Goal: Find specific page/section: Find specific page/section

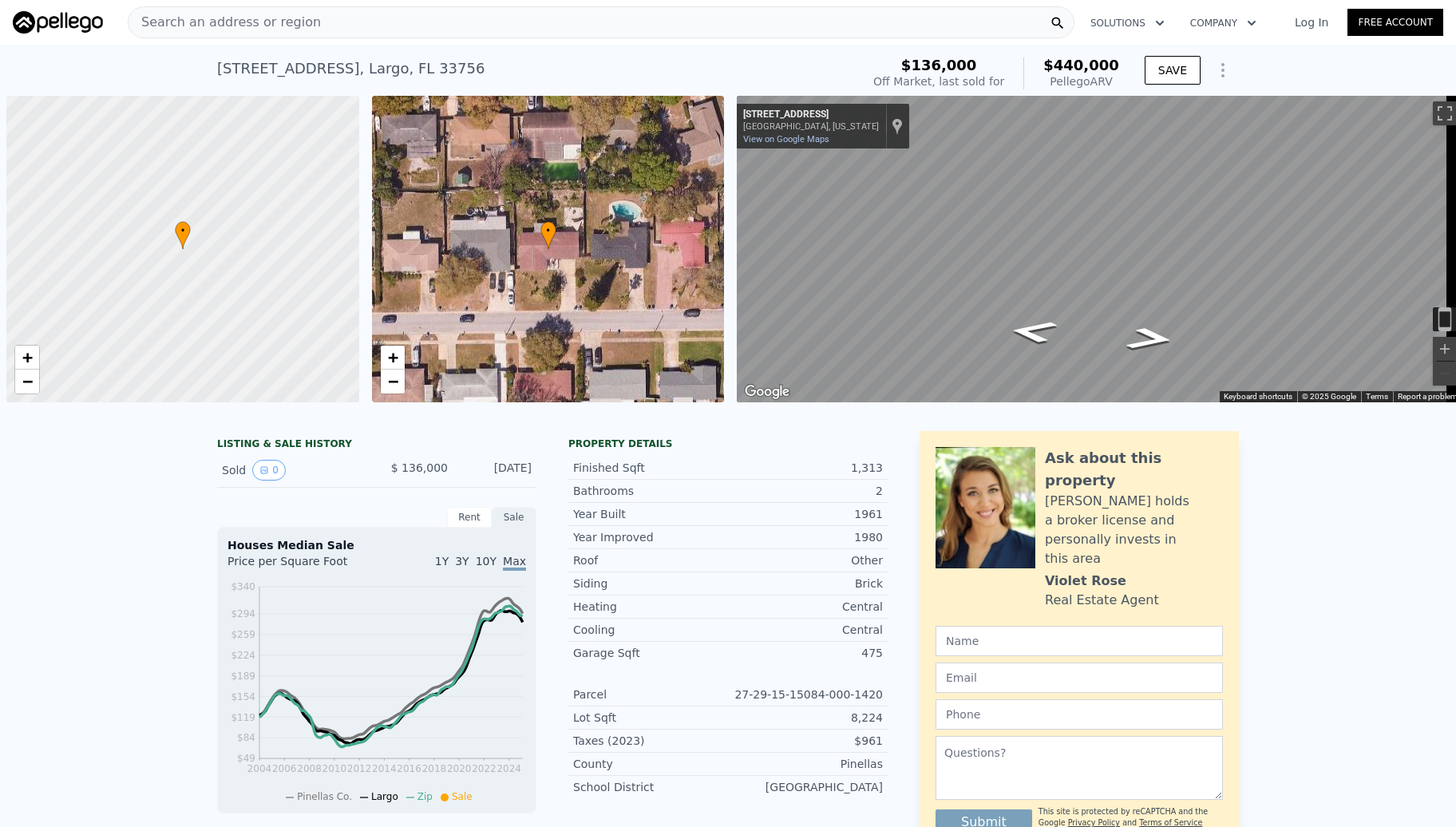
scroll to position [0, 7]
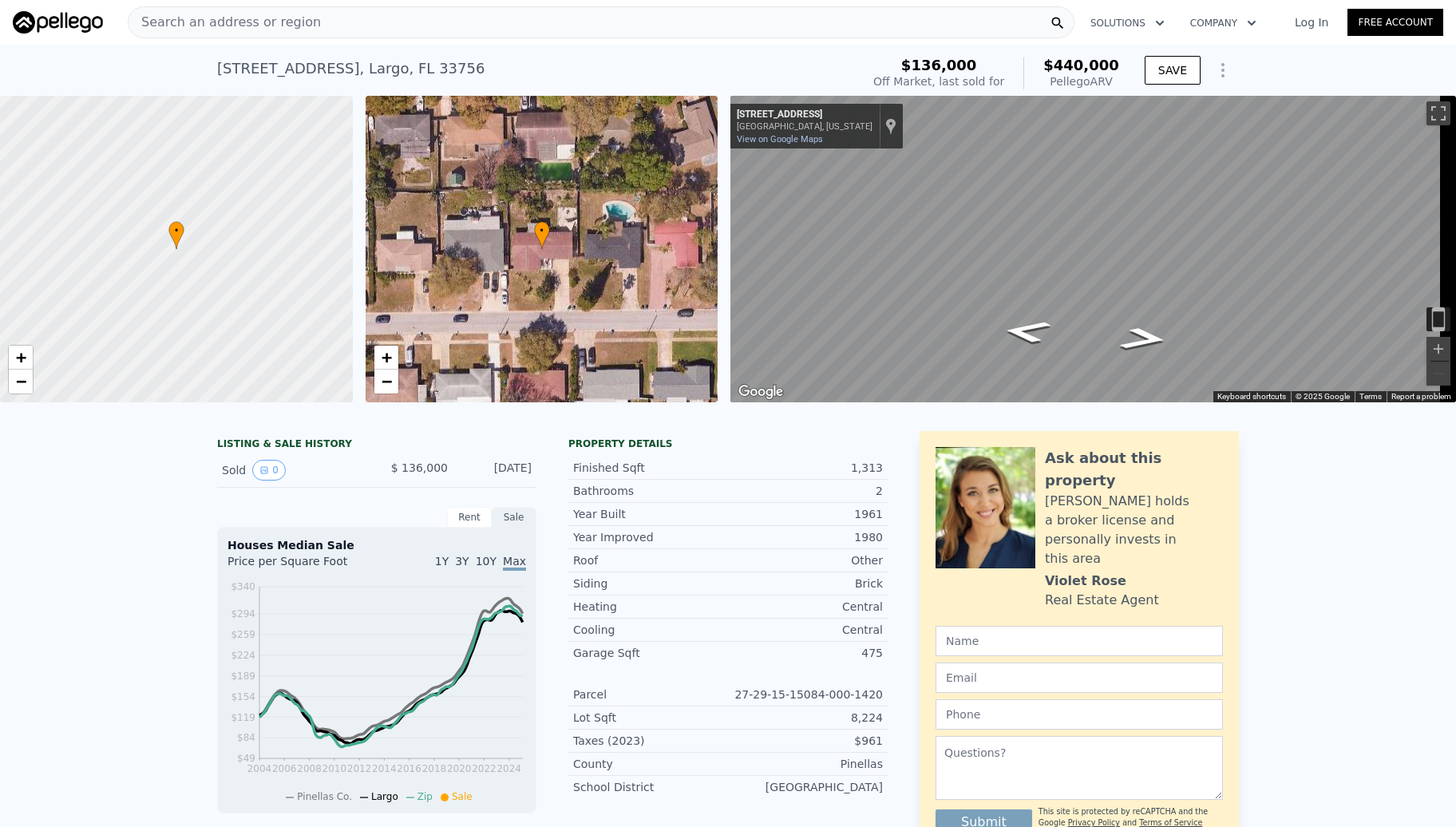
click at [293, 13] on span "Search an address or region" at bounding box center [224, 22] width 192 height 19
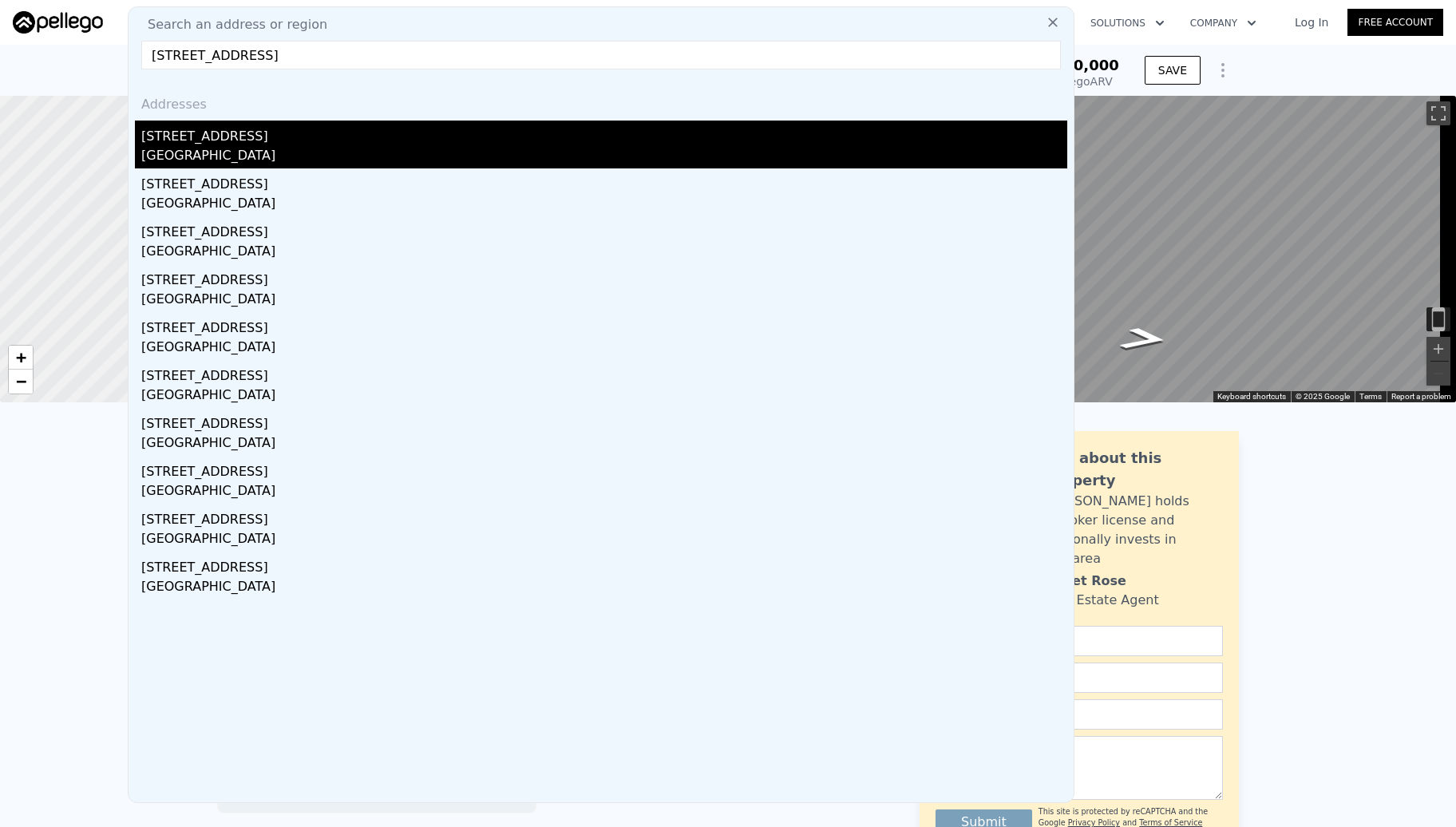
type input "[STREET_ADDRESS]"
click at [214, 127] on div "[STREET_ADDRESS]" at bounding box center [604, 133] width 926 height 25
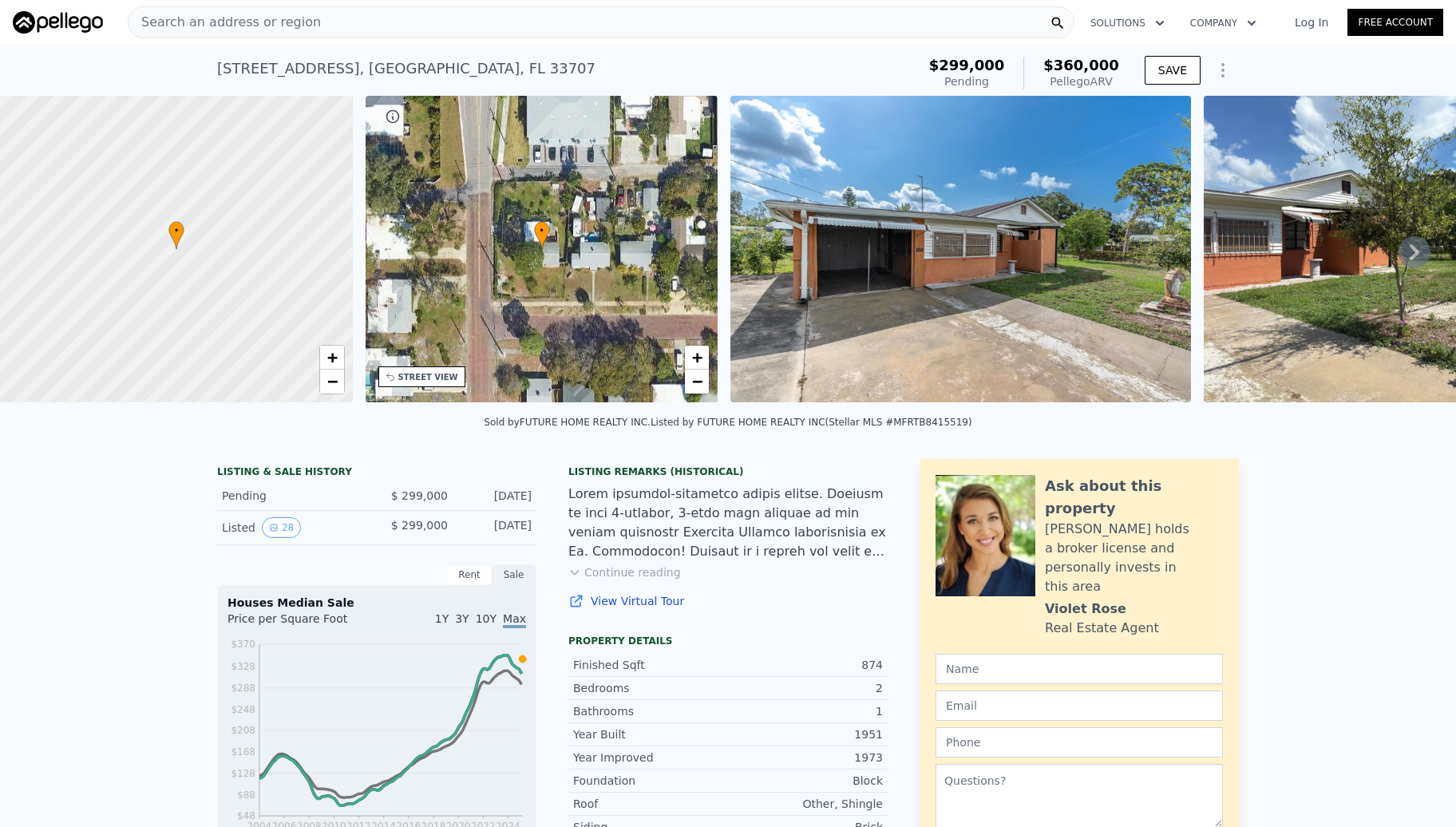
click at [351, 16] on div "Search an address or region" at bounding box center [601, 22] width 947 height 32
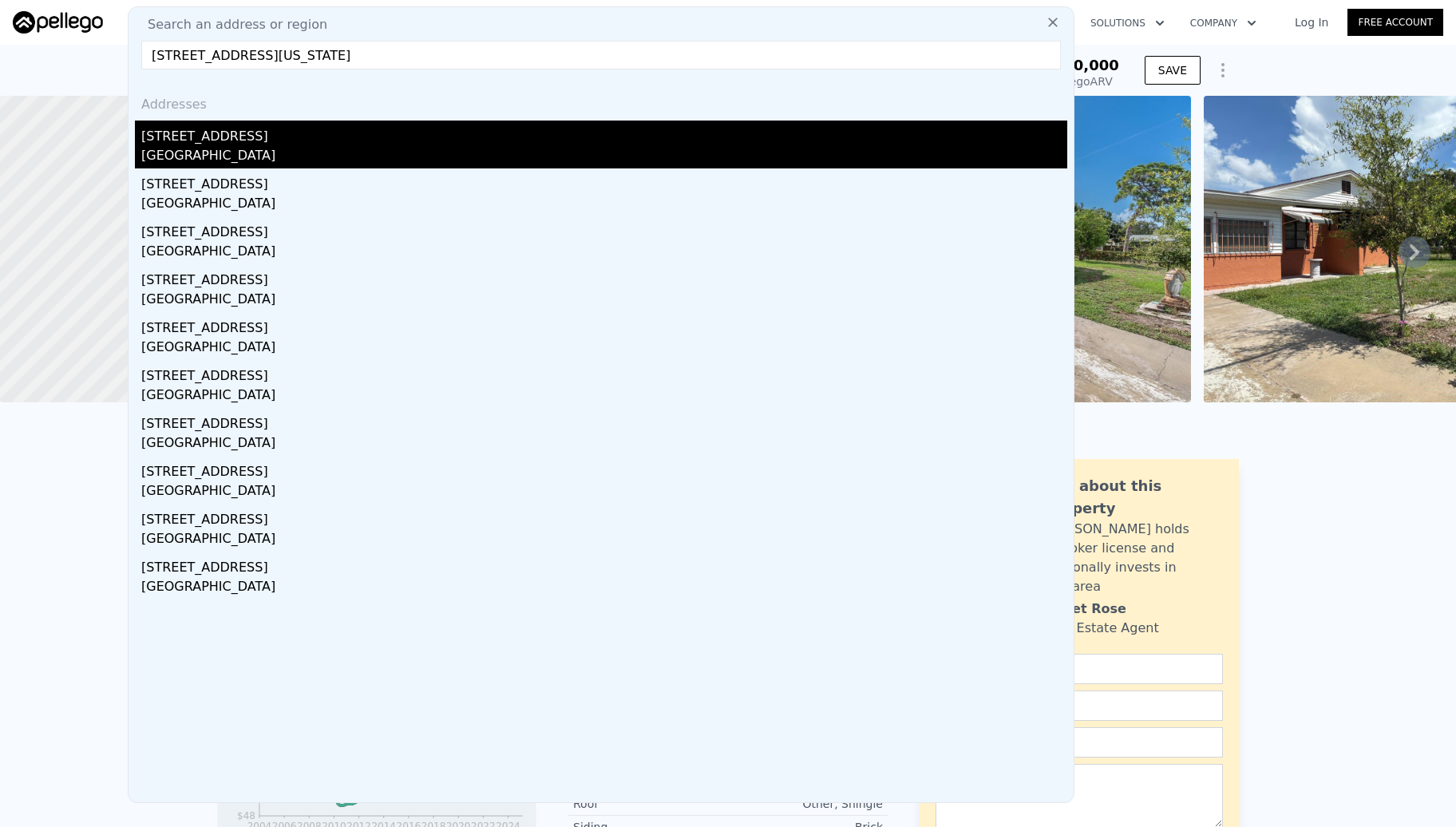
type input "[STREET_ADDRESS][US_STATE]"
click at [329, 123] on div "[STREET_ADDRESS]" at bounding box center [604, 133] width 926 height 25
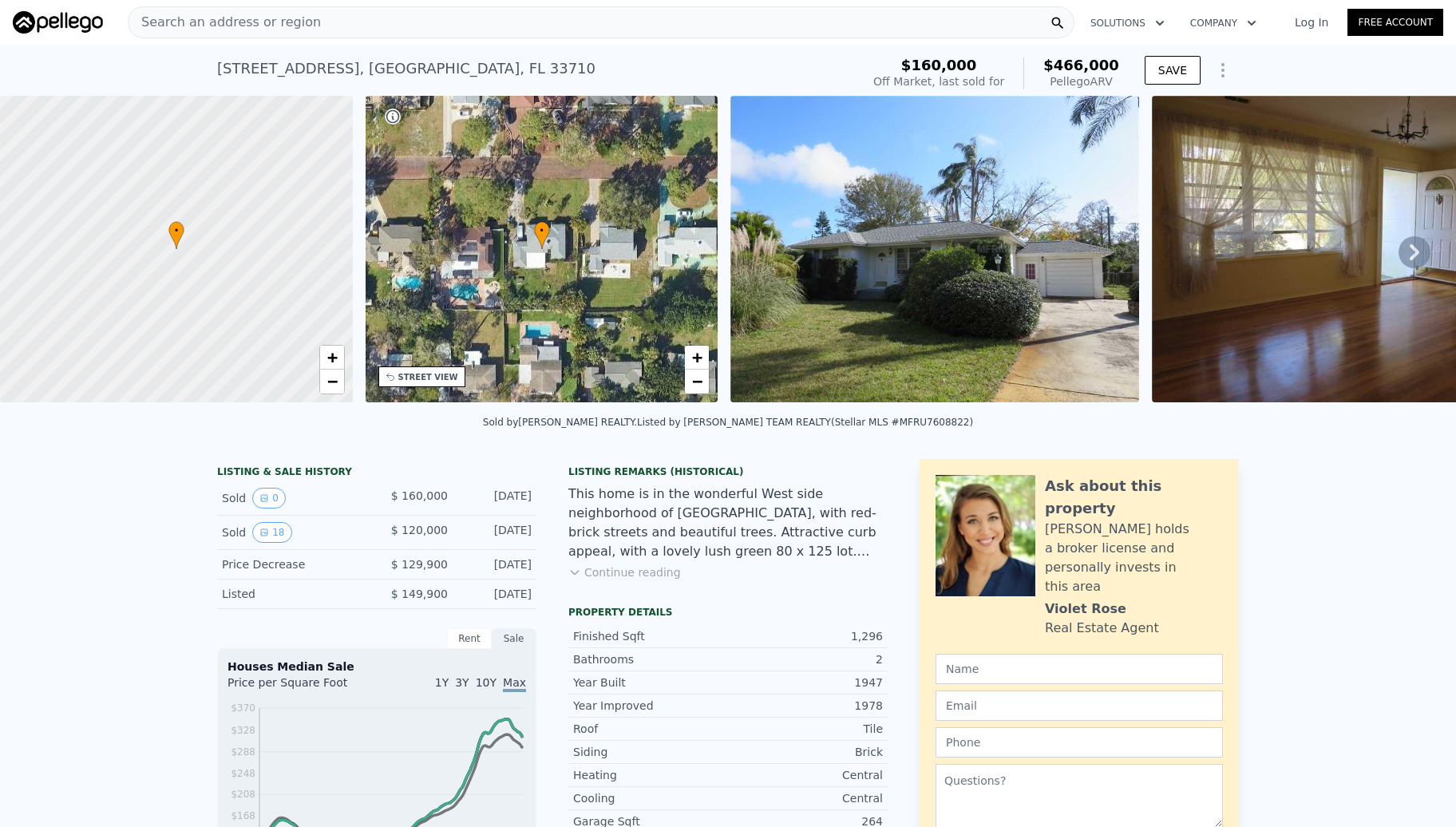
click at [1413, 262] on icon at bounding box center [1414, 252] width 32 height 32
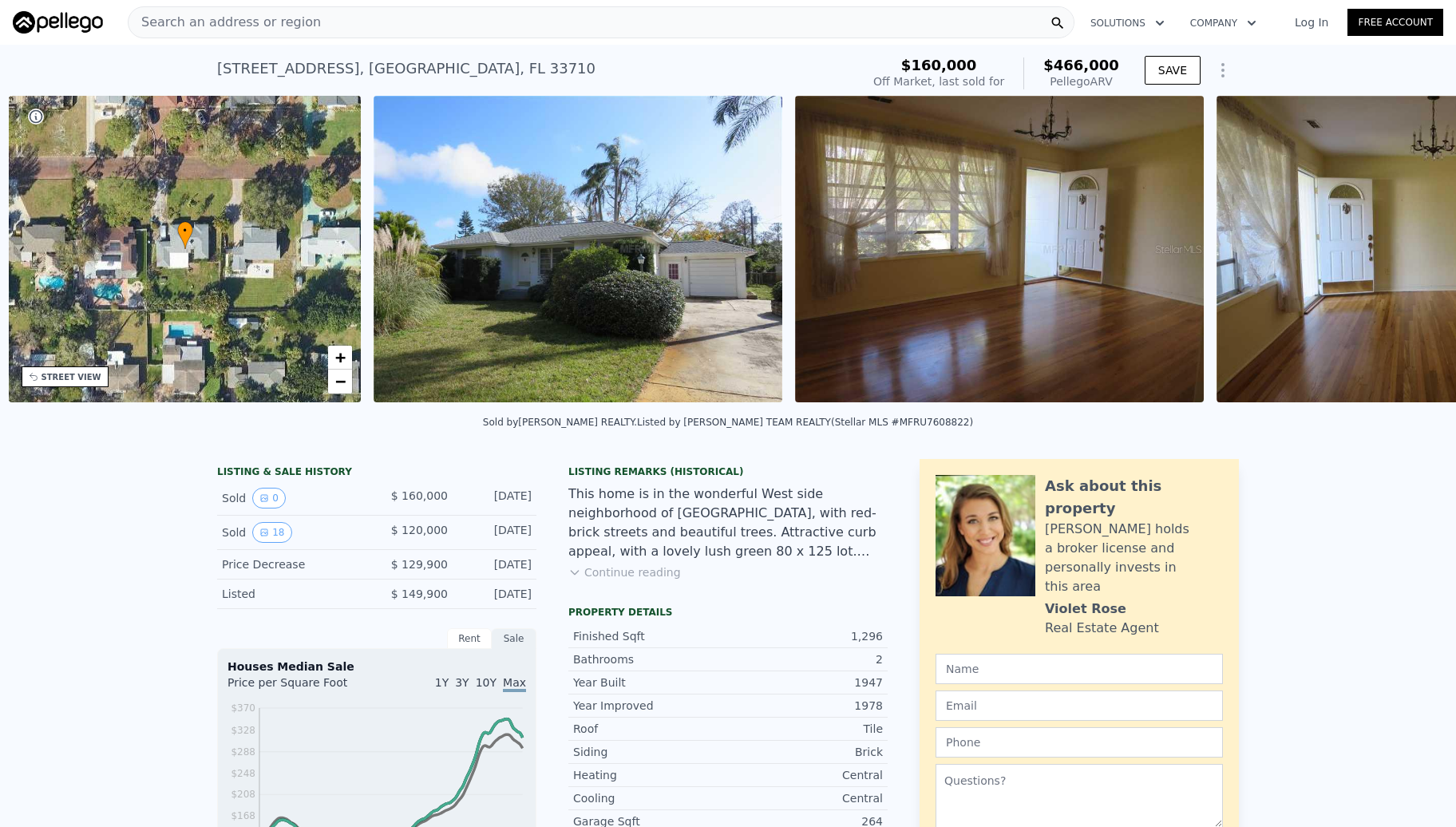
scroll to position [0, 371]
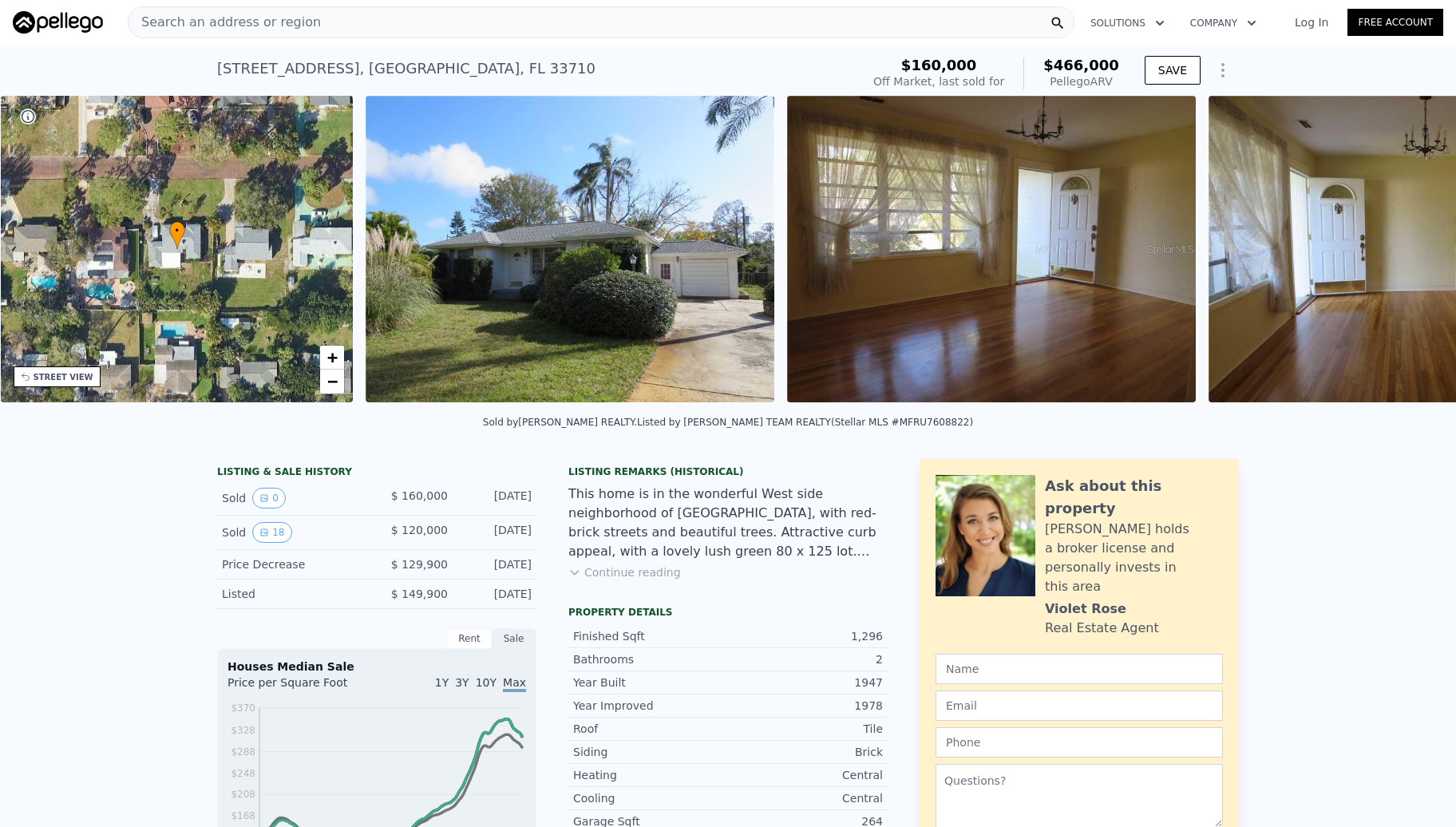
click at [1413, 262] on img at bounding box center [1413, 248] width 409 height 306
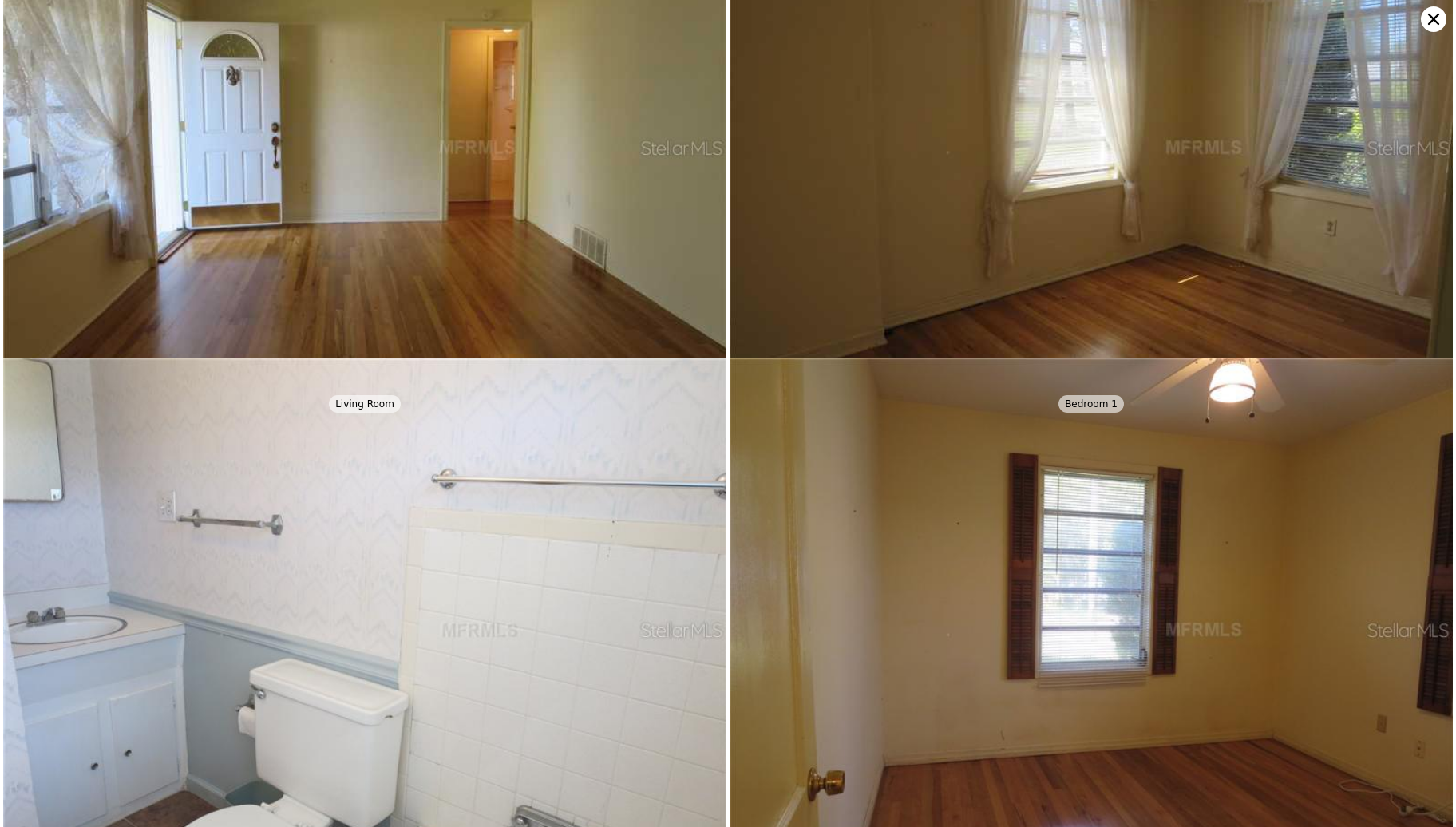
scroll to position [482, 0]
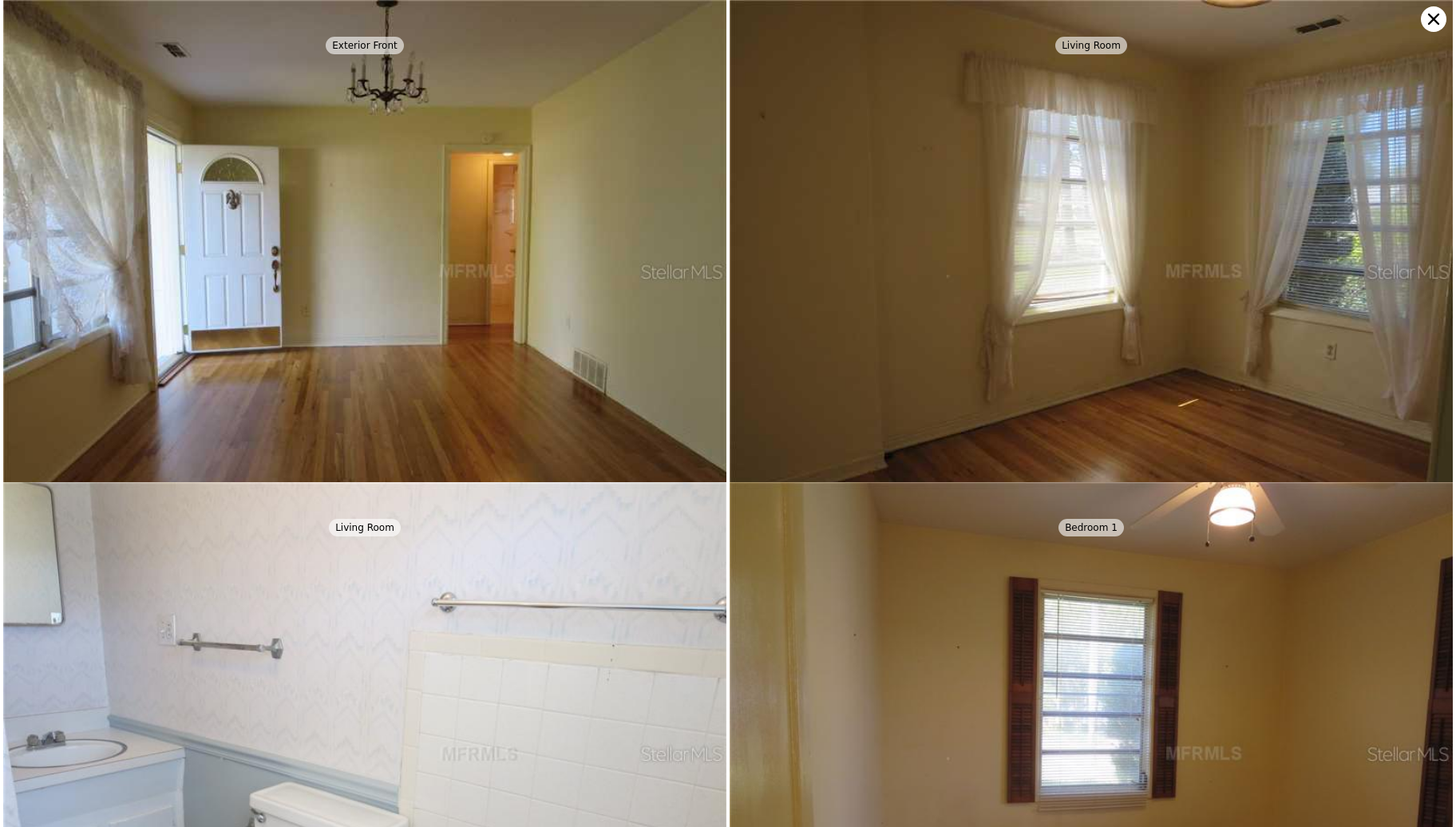
click at [1440, 31] on div "Exterior Front Living Room Bath2 Bedroom 3 Kitchen Den/Family/Great Room Exteri…" at bounding box center [728, 414] width 1456 height 827
click at [1438, 25] on icon at bounding box center [1433, 19] width 25 height 25
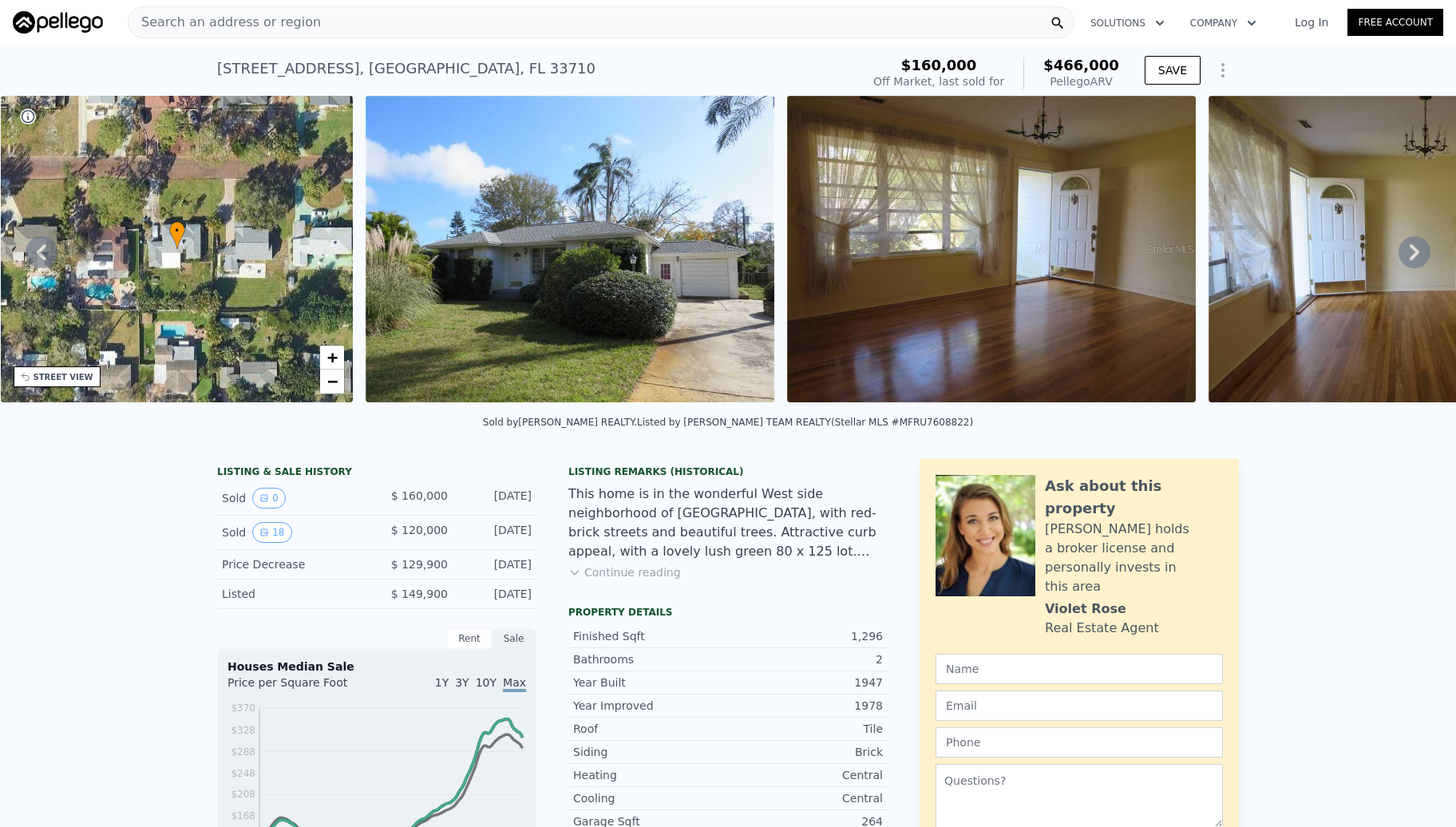
click at [418, 22] on div "Search an address or region" at bounding box center [601, 22] width 947 height 32
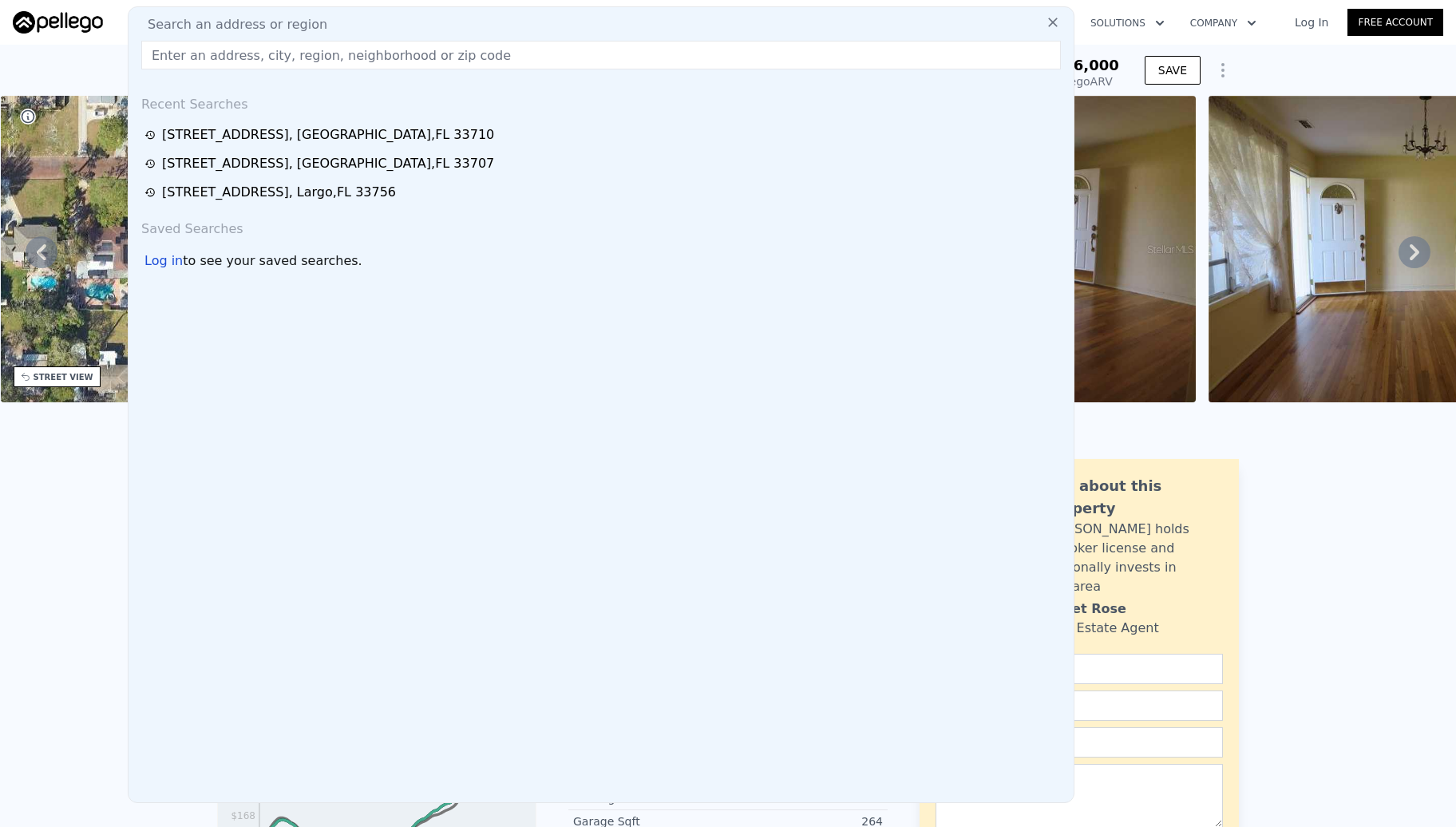
click at [372, 53] on input "text" at bounding box center [601, 55] width 919 height 29
paste input "[STREET_ADDRESS][US_STATE]"
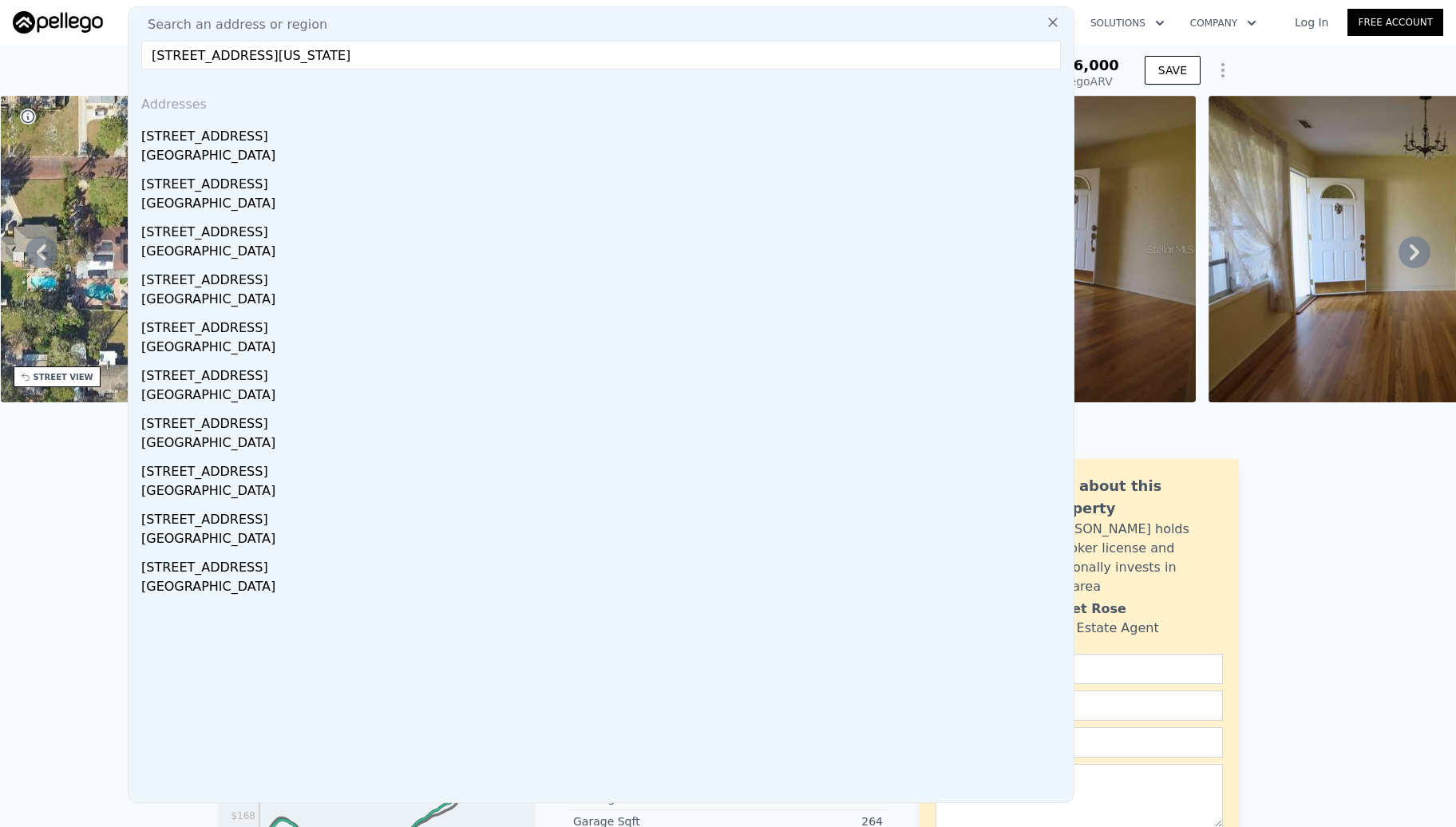
click at [338, 45] on input "[STREET_ADDRESS][US_STATE]" at bounding box center [601, 55] width 919 height 29
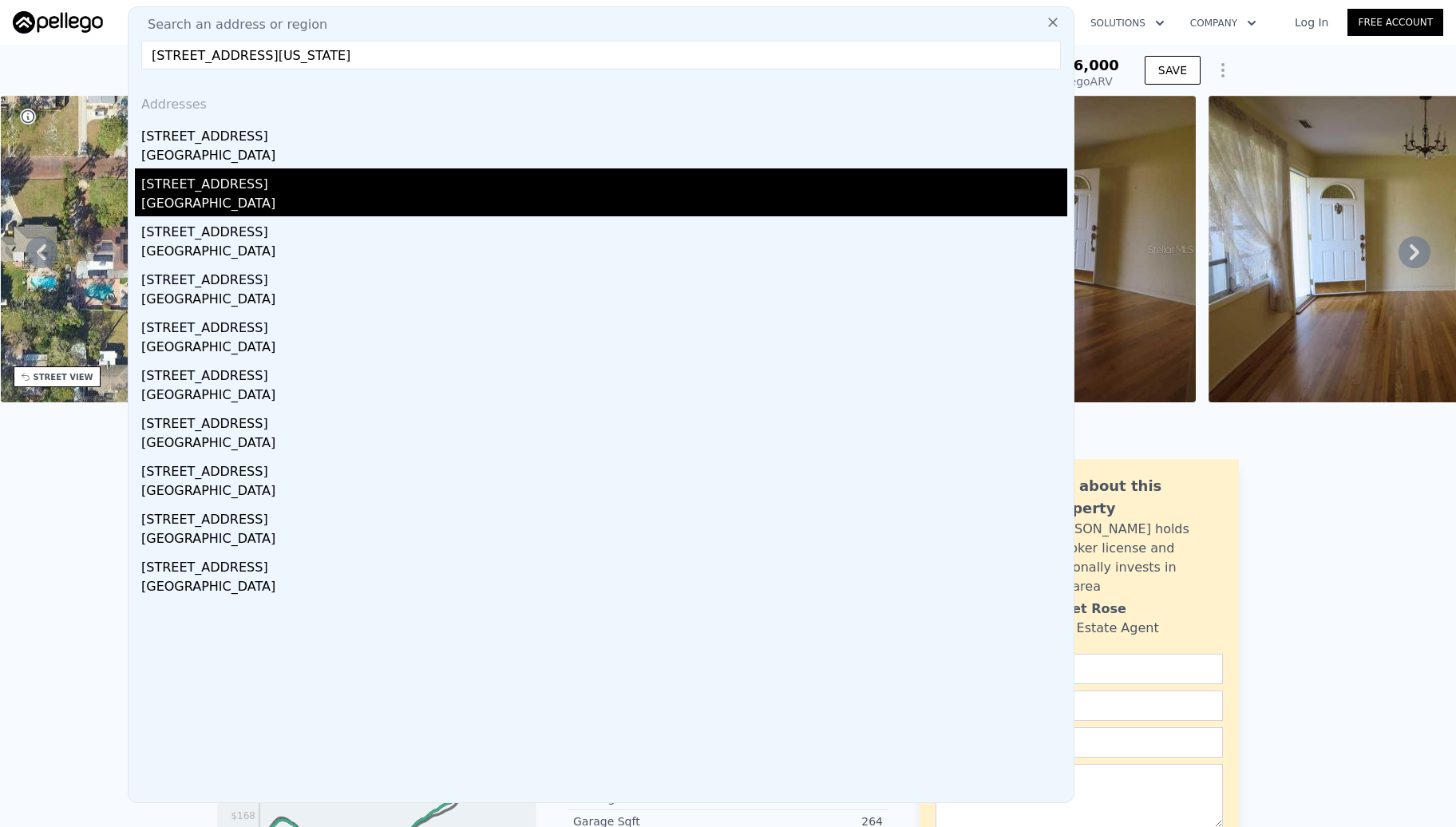
type input "[STREET_ADDRESS][US_STATE]"
click at [252, 194] on div "[GEOGRAPHIC_DATA]" at bounding box center [604, 204] width 926 height 22
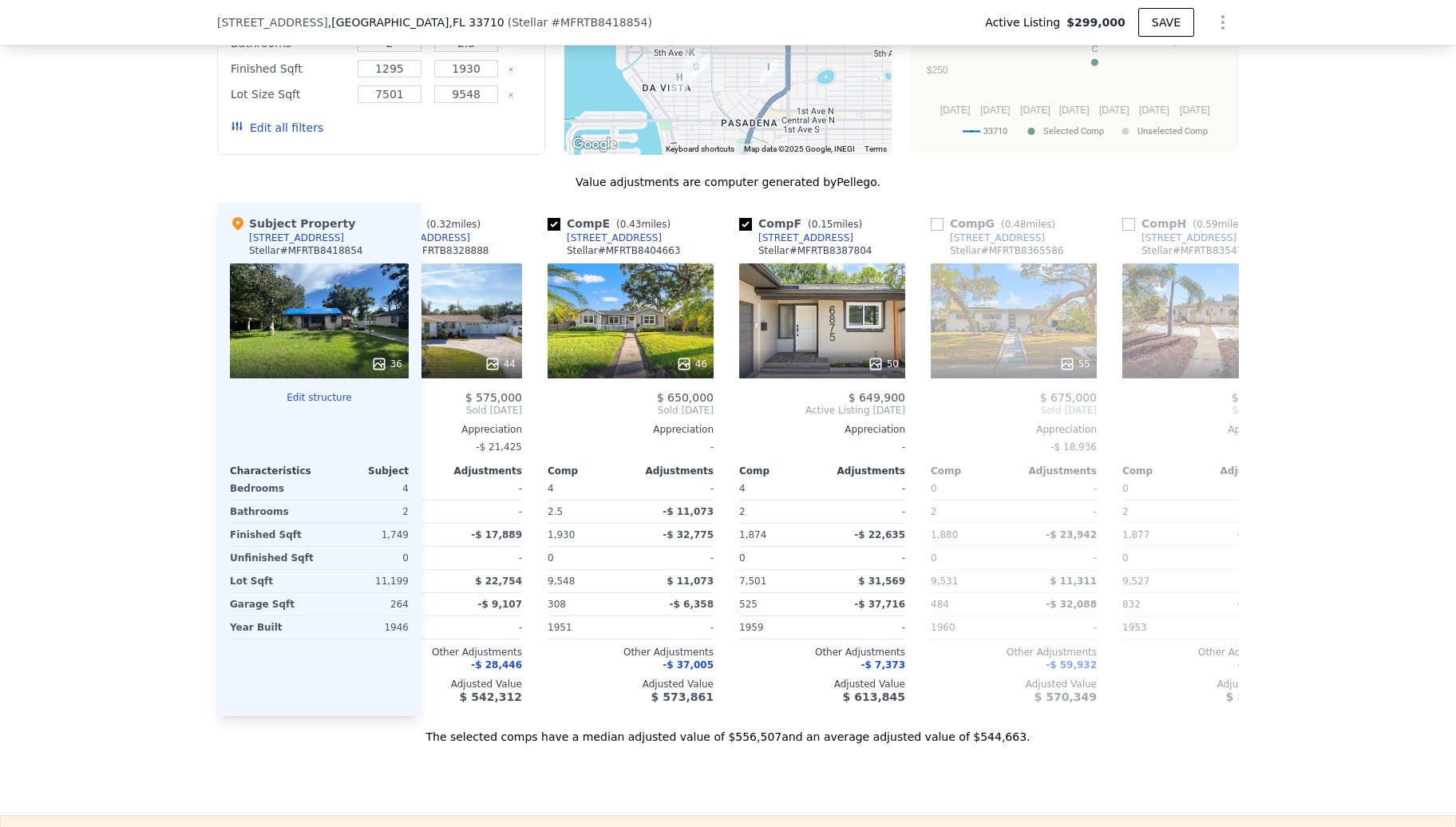
scroll to position [0, 695]
